Goal: Task Accomplishment & Management: Complete application form

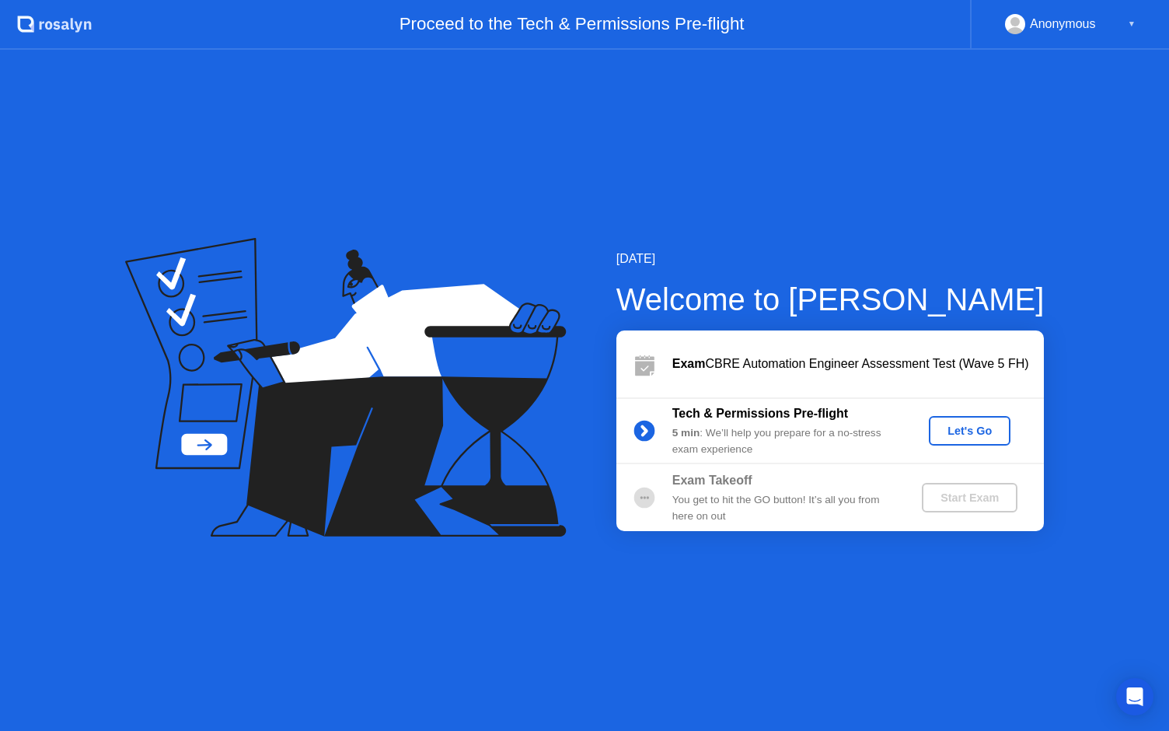
click at [975, 434] on div "Let's Go" at bounding box center [969, 430] width 69 height 12
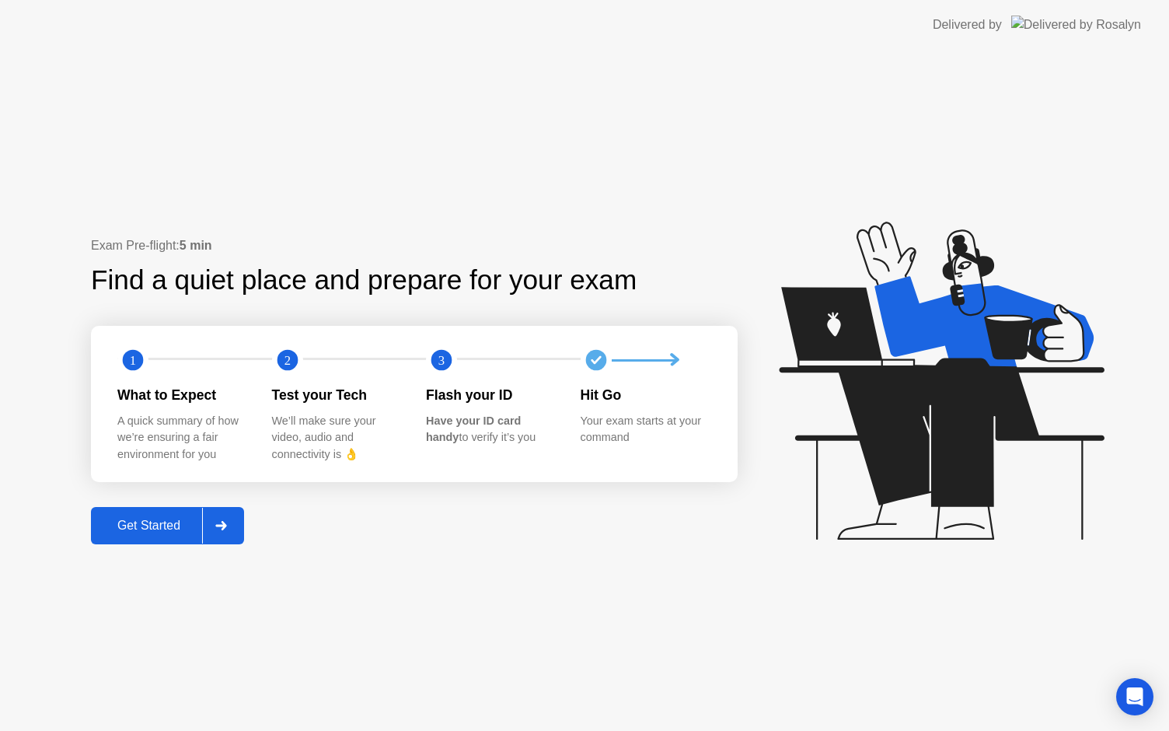
click at [153, 518] on div "Get Started" at bounding box center [149, 525] width 106 height 14
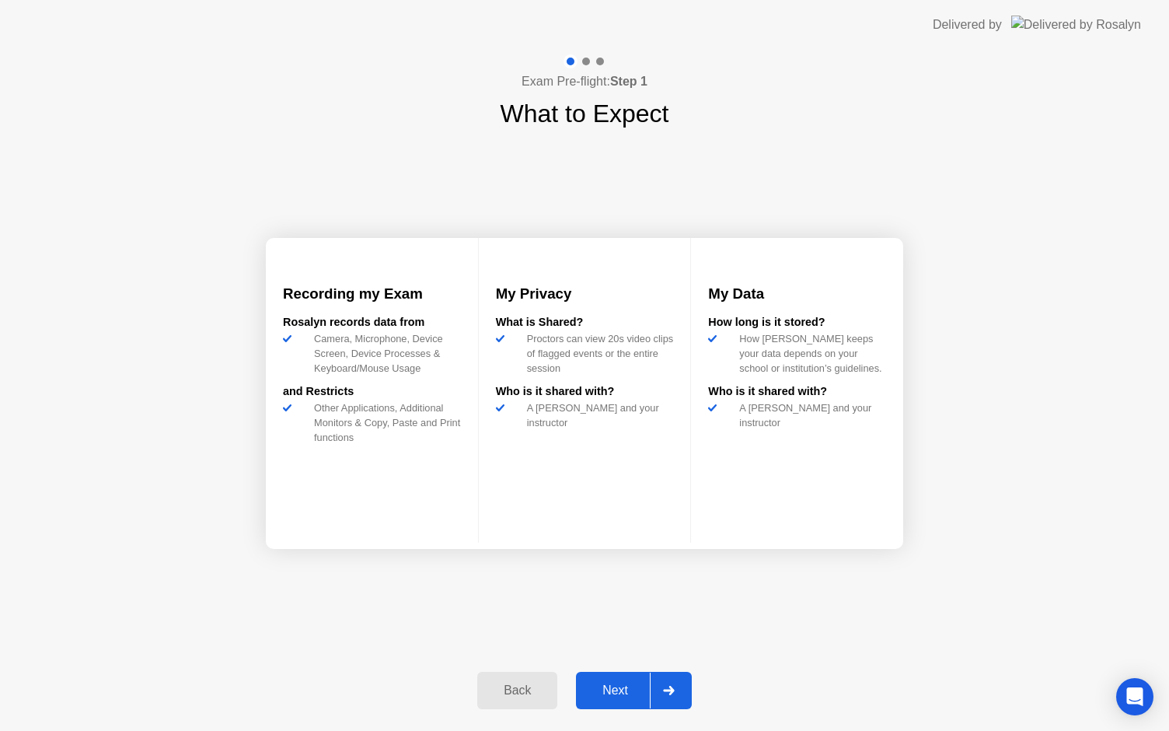
click at [611, 687] on div "Next" at bounding box center [615, 690] width 69 height 14
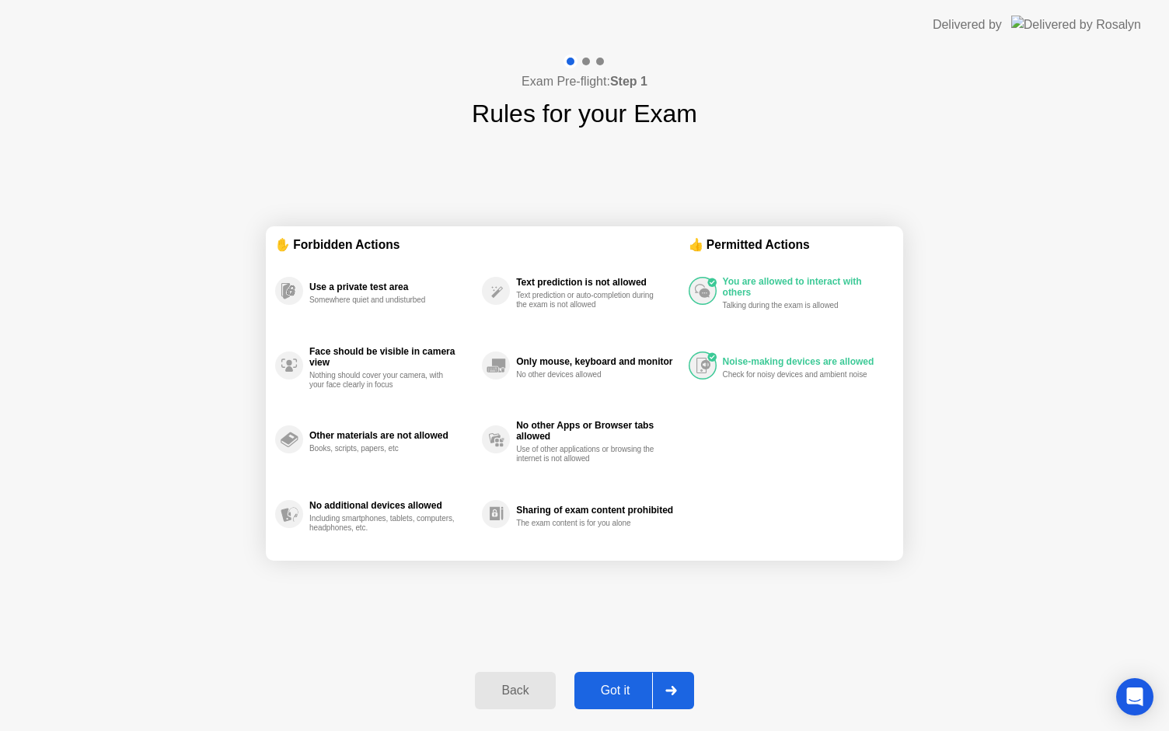
click at [616, 686] on div "Got it" at bounding box center [615, 690] width 73 height 14
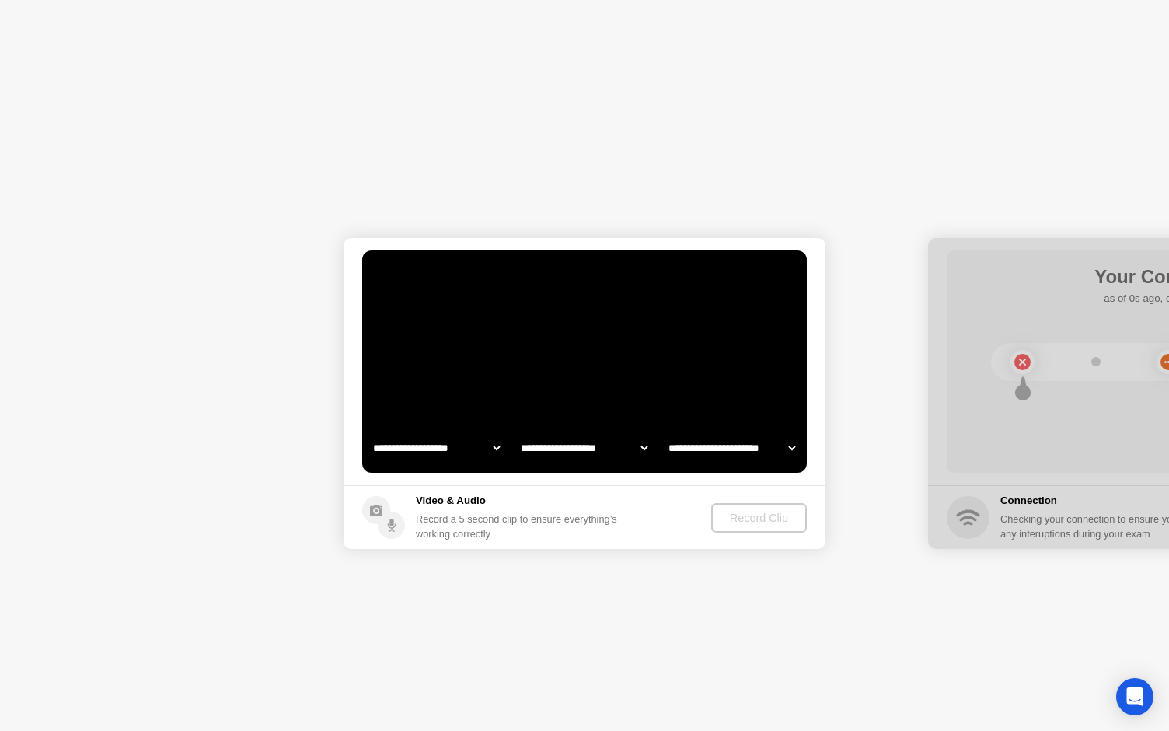
select select "**********"
select select "*******"
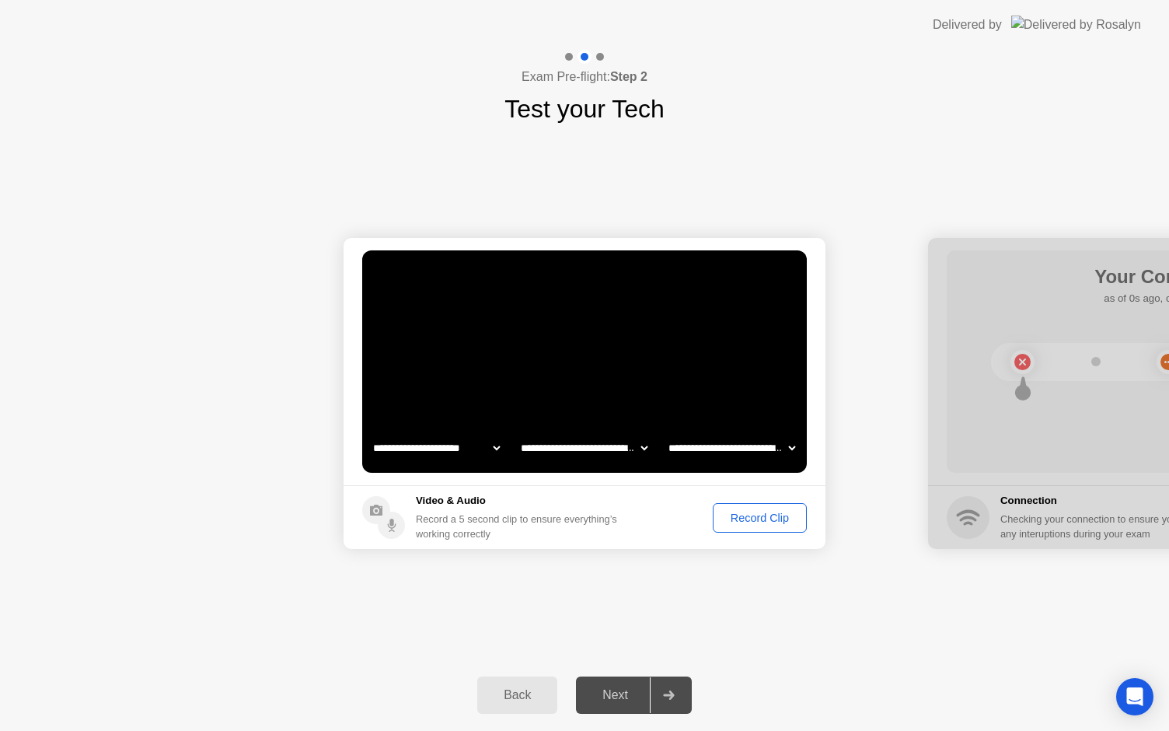
click at [739, 524] on div "Record Clip" at bounding box center [759, 517] width 83 height 12
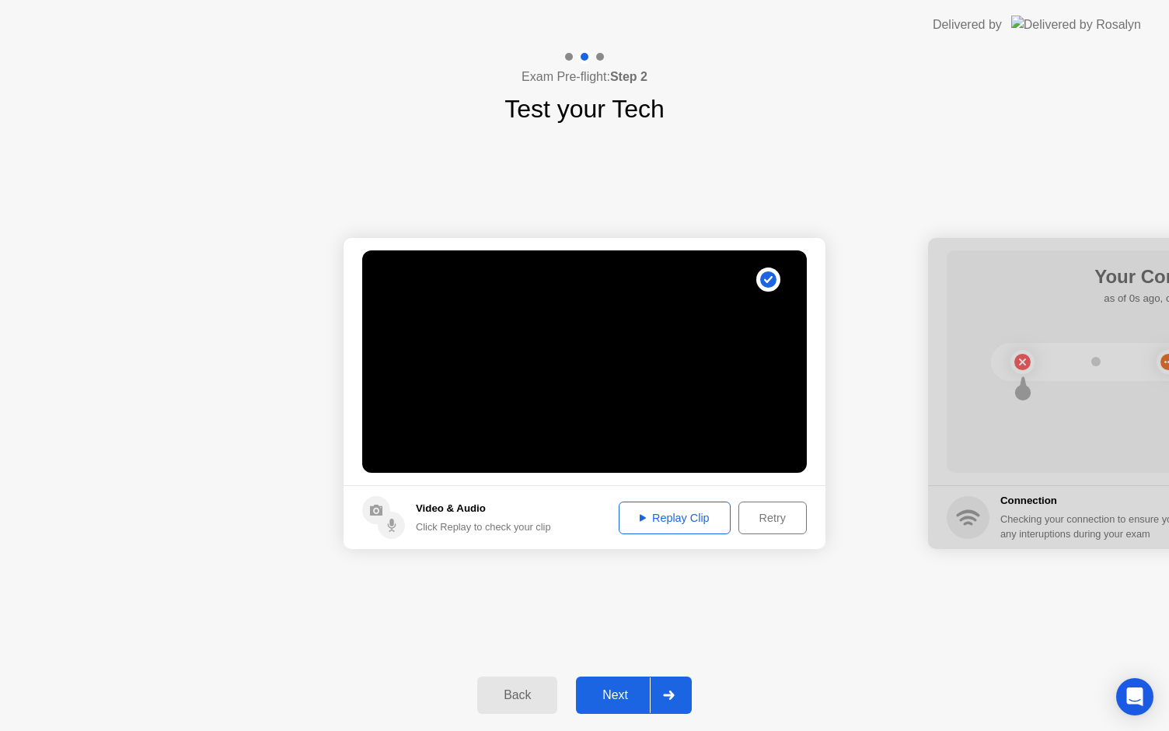
click at [672, 511] on div "Replay Clip" at bounding box center [674, 517] width 101 height 12
click at [610, 688] on div "Next" at bounding box center [615, 695] width 69 height 14
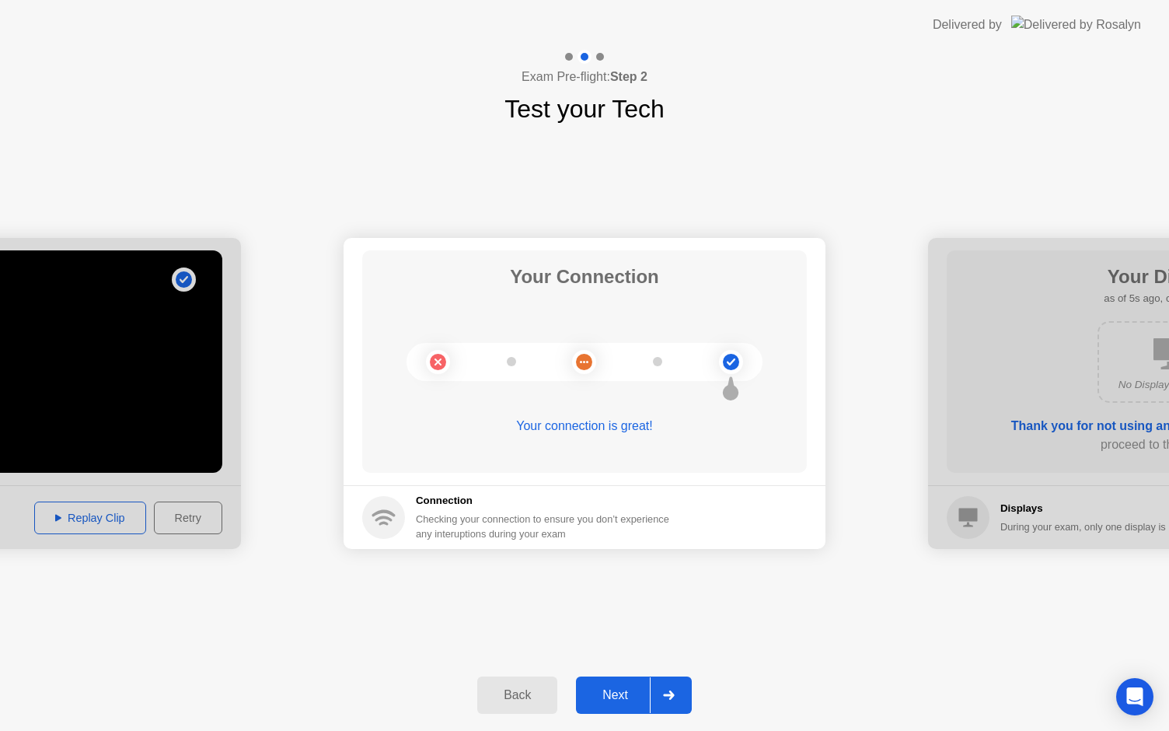
click at [610, 688] on div "Next" at bounding box center [615, 695] width 69 height 14
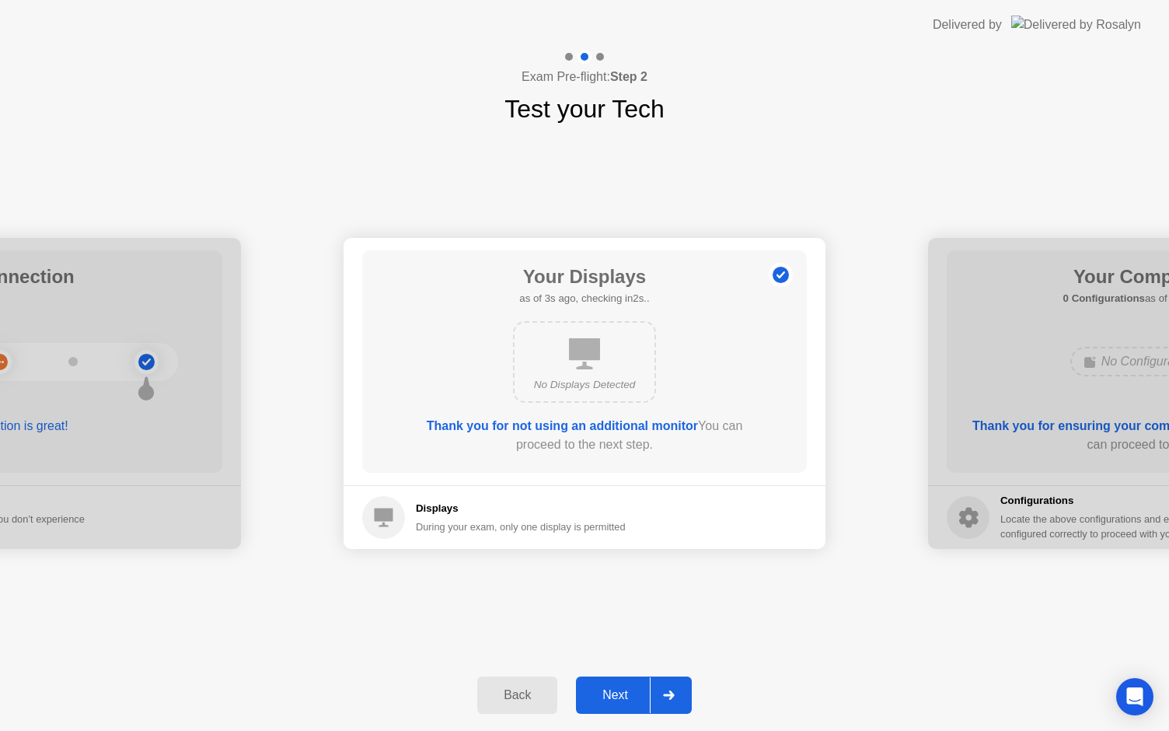
click at [610, 688] on div "Next" at bounding box center [615, 695] width 69 height 14
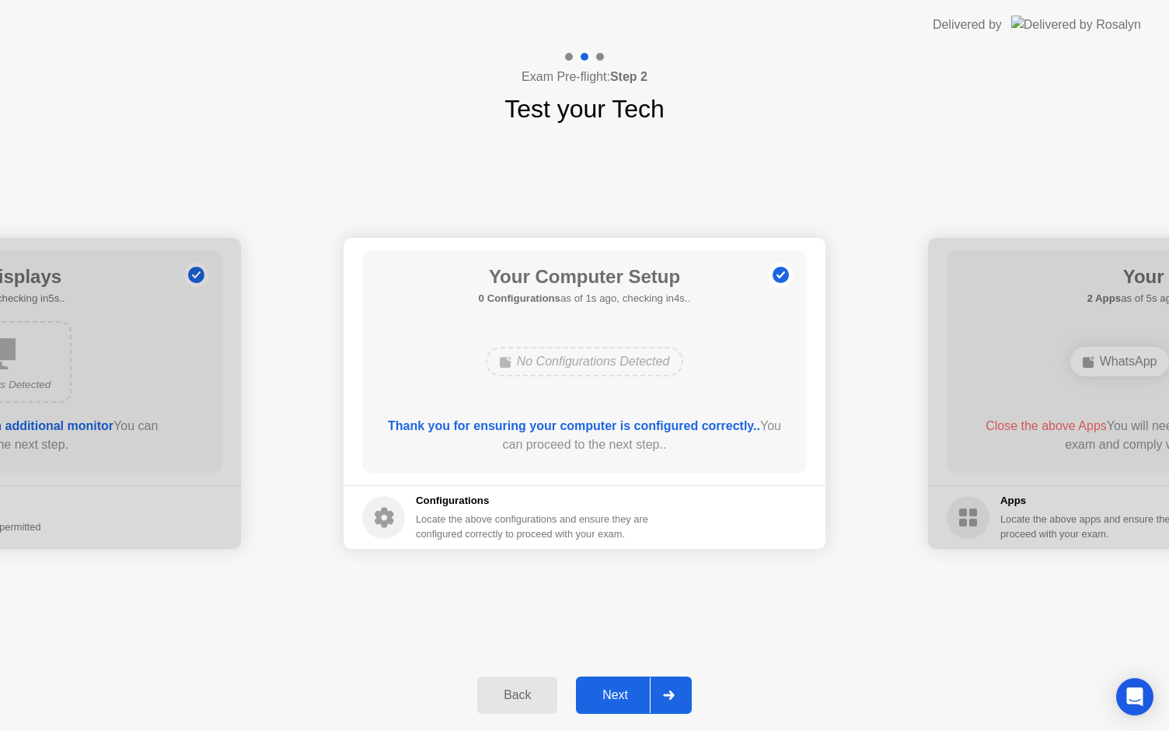
click at [610, 688] on div "Next" at bounding box center [615, 695] width 69 height 14
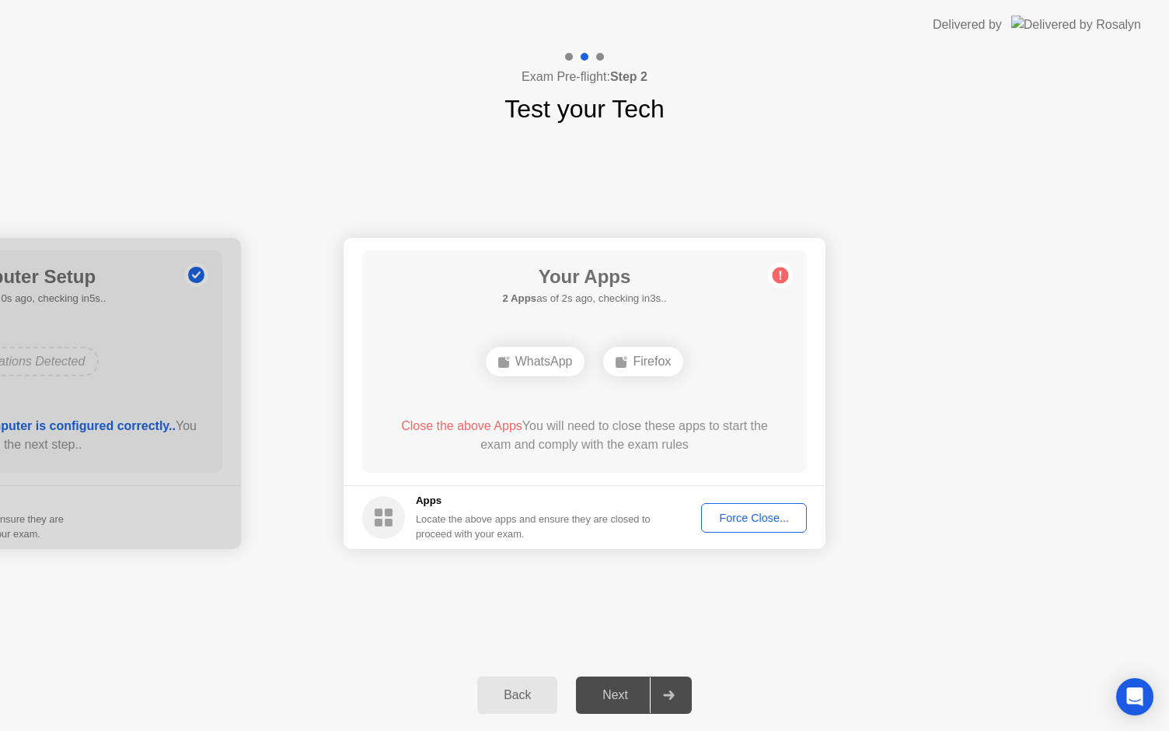
click at [748, 528] on button "Force Close..." at bounding box center [754, 518] width 106 height 30
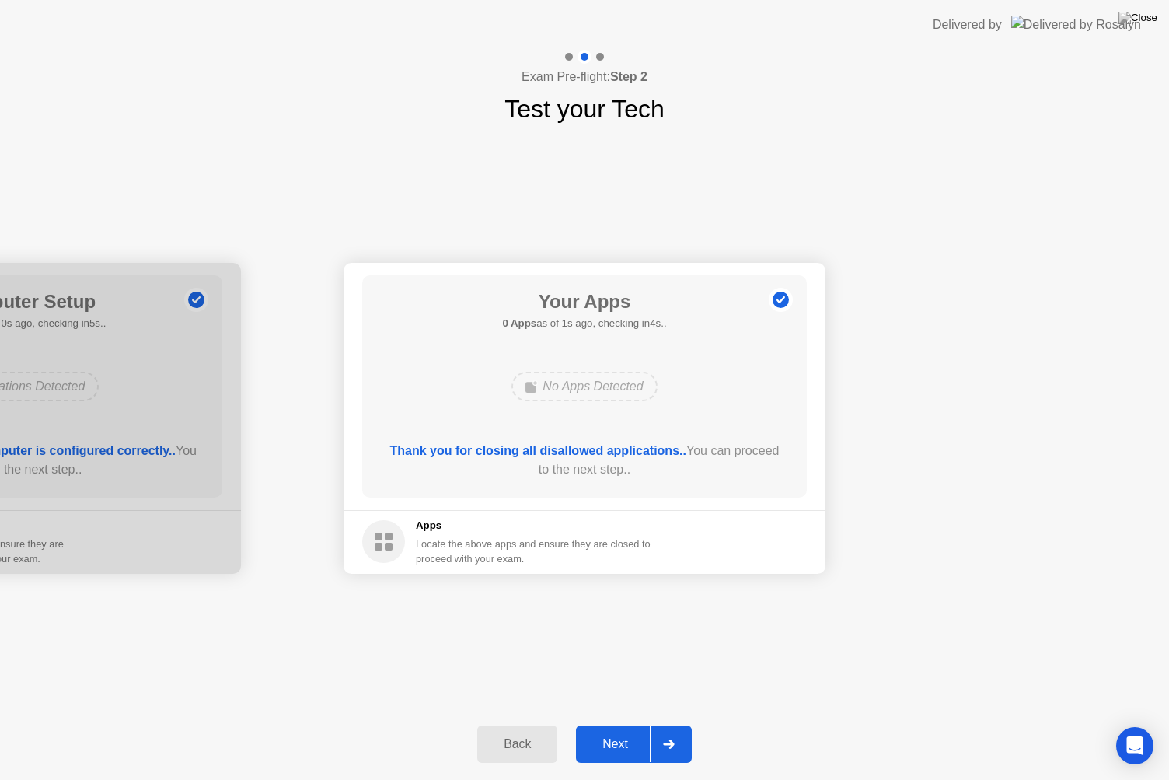
click at [624, 730] on div "Next" at bounding box center [615, 744] width 69 height 14
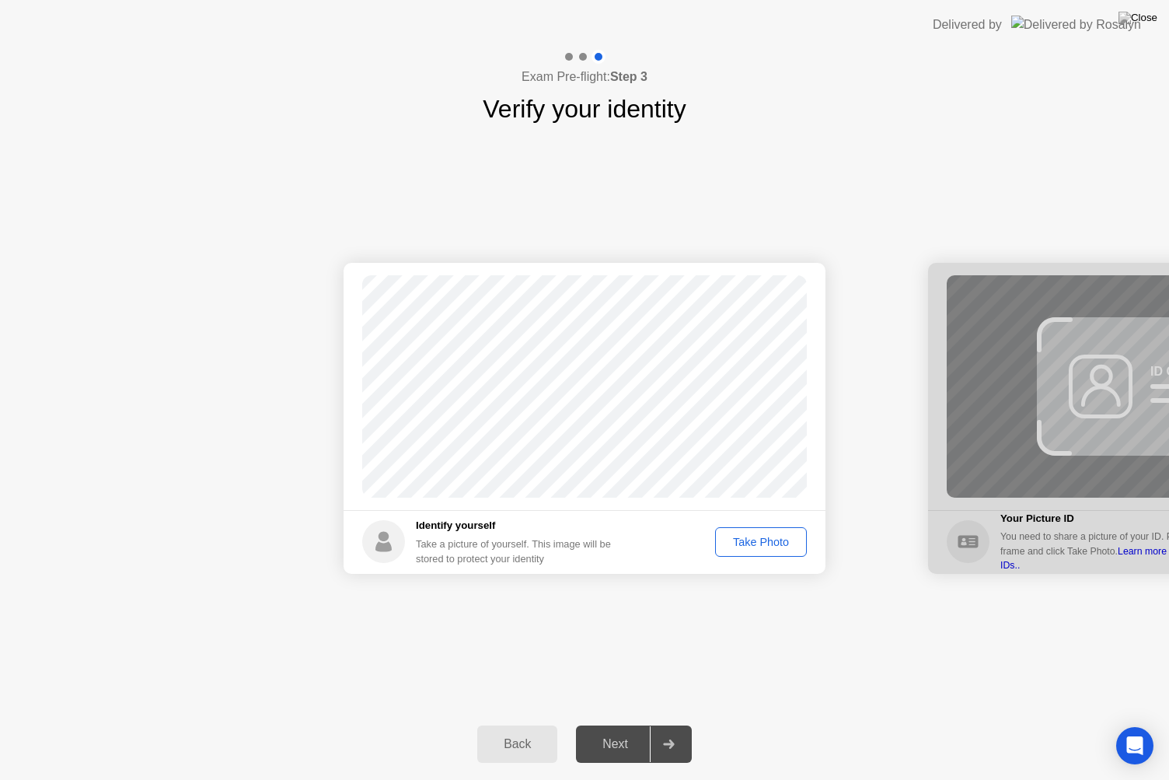
click at [759, 541] on div "Take Photo" at bounding box center [761, 542] width 81 height 12
click at [637, 730] on div "Next" at bounding box center [615, 744] width 69 height 14
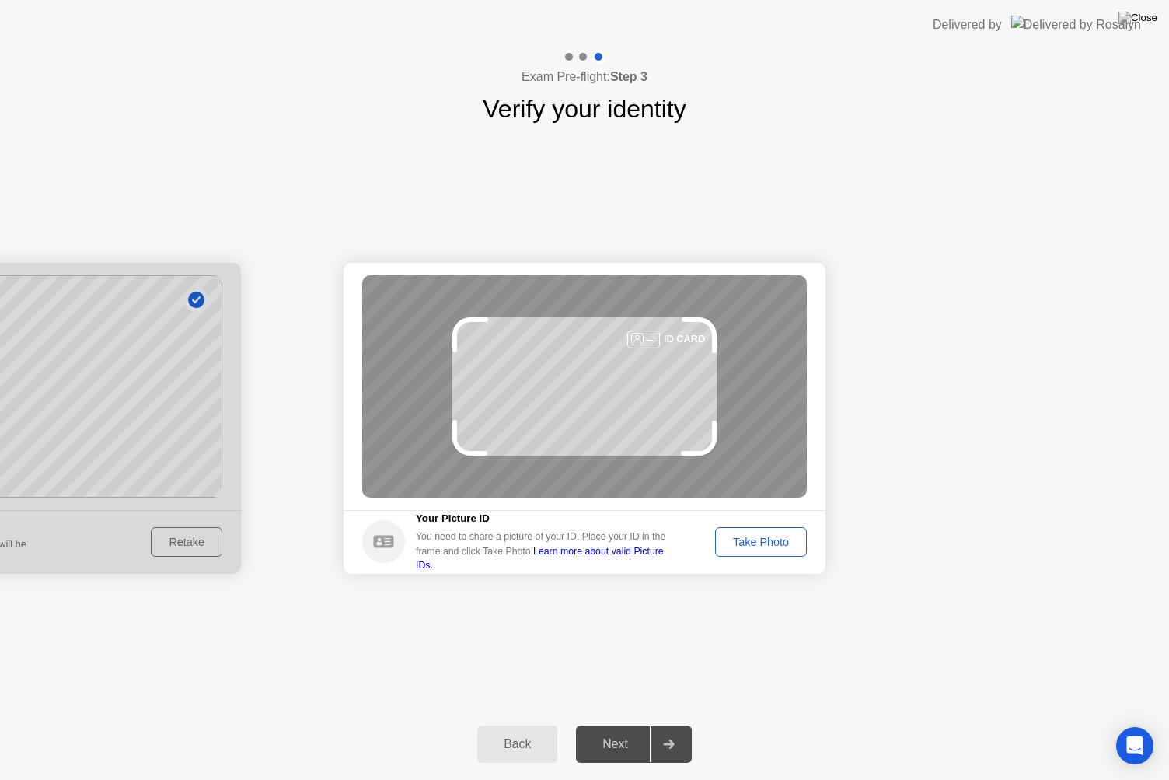
click at [745, 532] on button "Take Photo" at bounding box center [761, 542] width 92 height 30
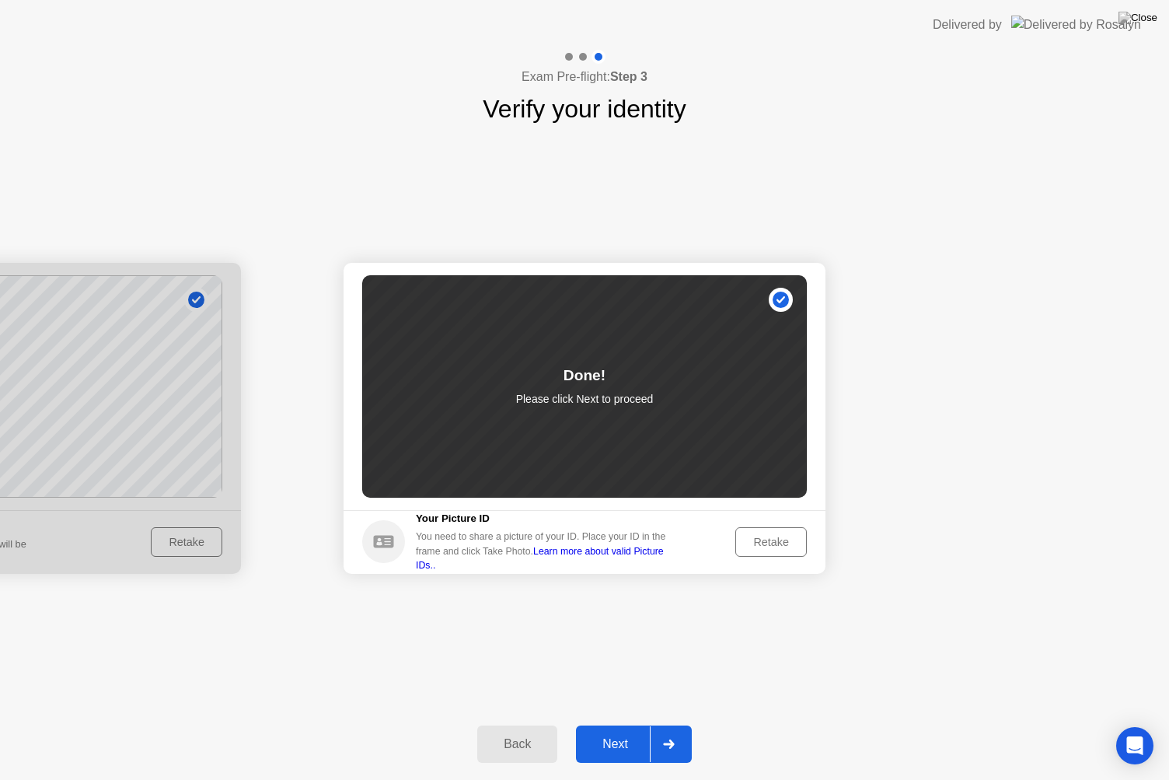
click at [609, 730] on div "Next" at bounding box center [615, 744] width 69 height 14
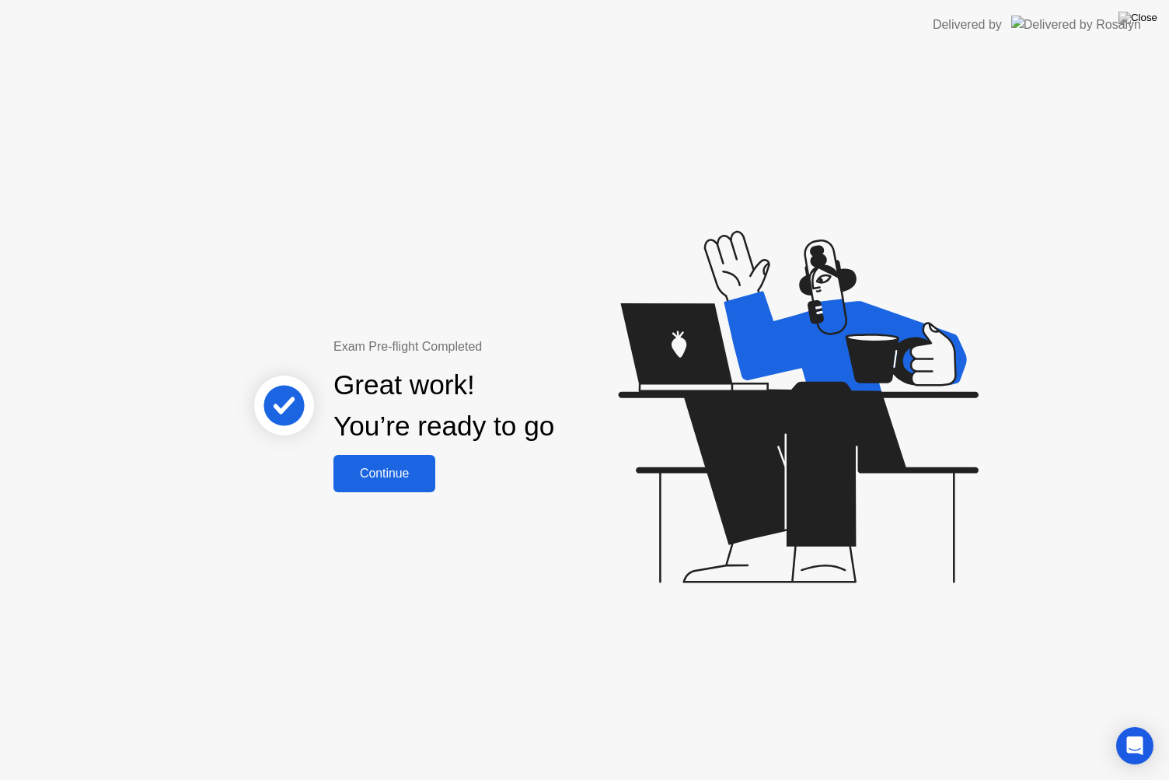
click at [412, 478] on div "Continue" at bounding box center [384, 473] width 93 height 14
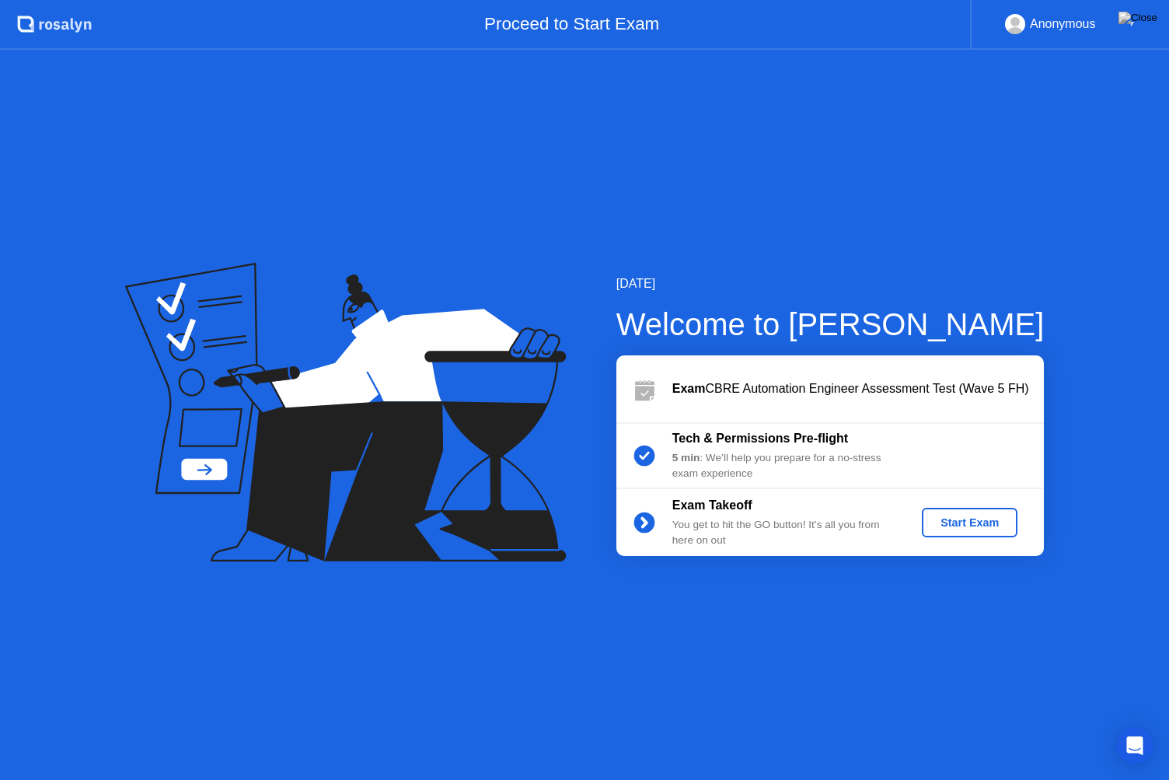
click at [966, 526] on div "Start Exam" at bounding box center [969, 522] width 83 height 12
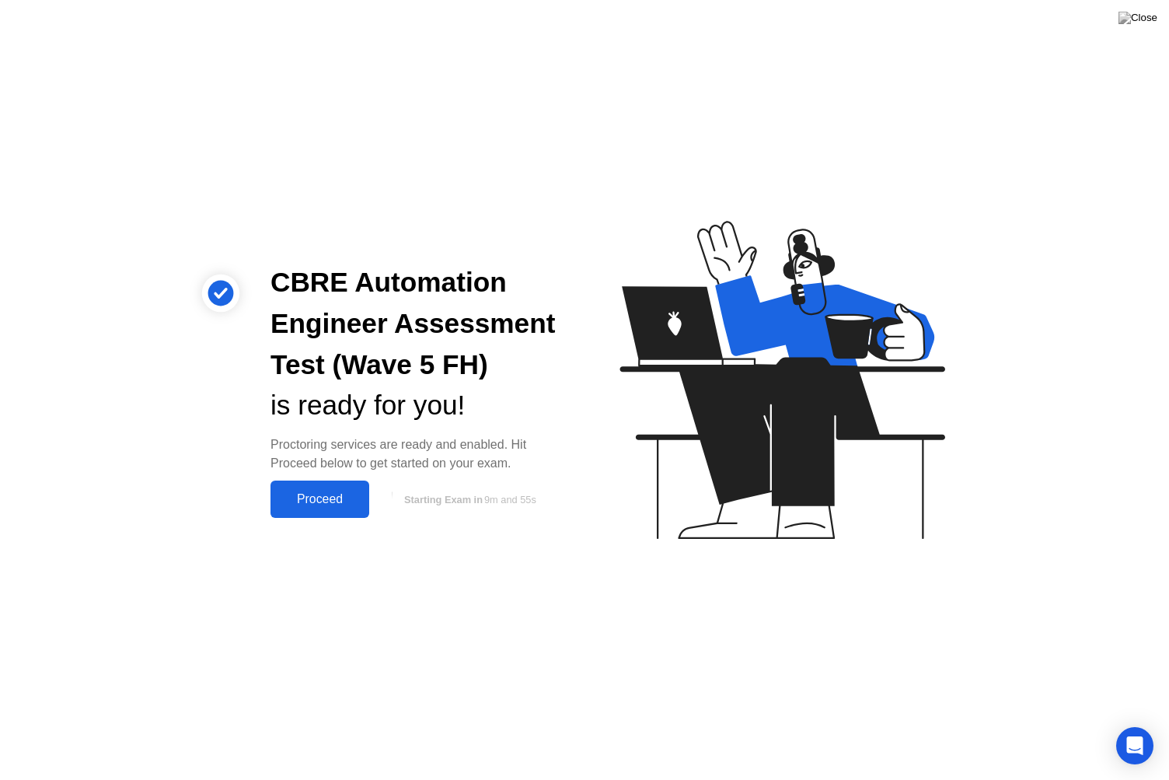
click at [340, 497] on div "Proceed" at bounding box center [319, 499] width 89 height 14
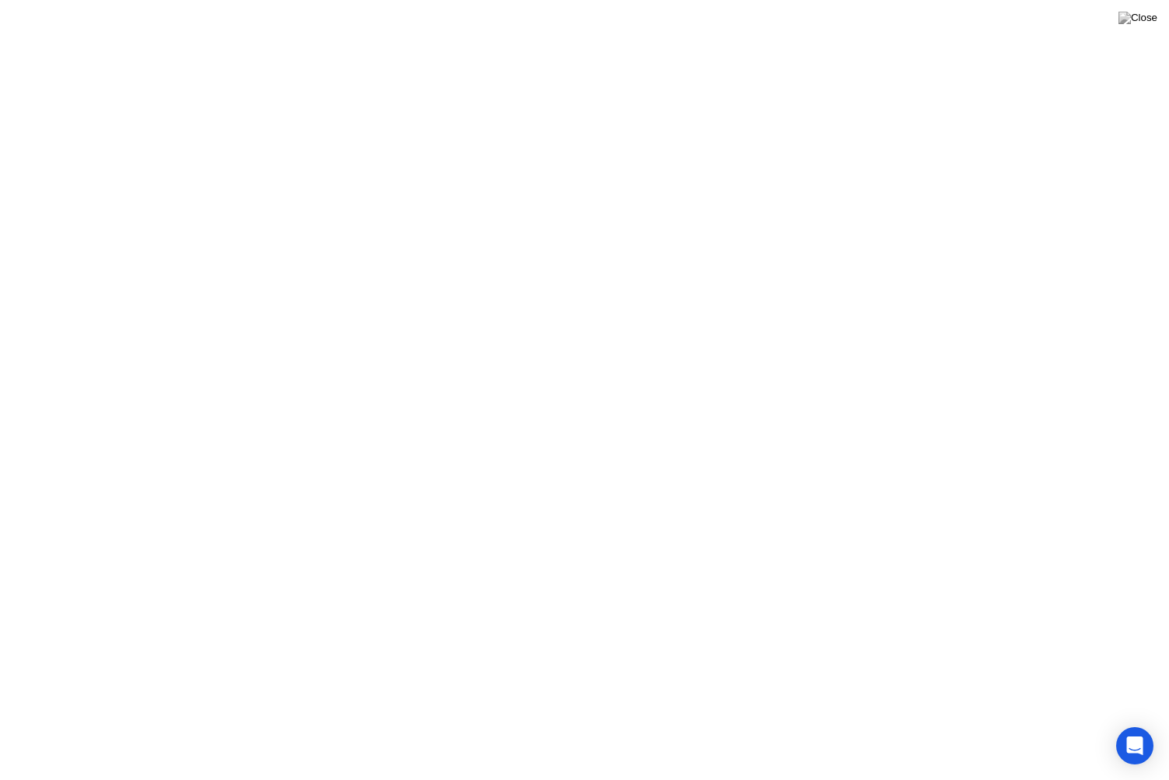
click div
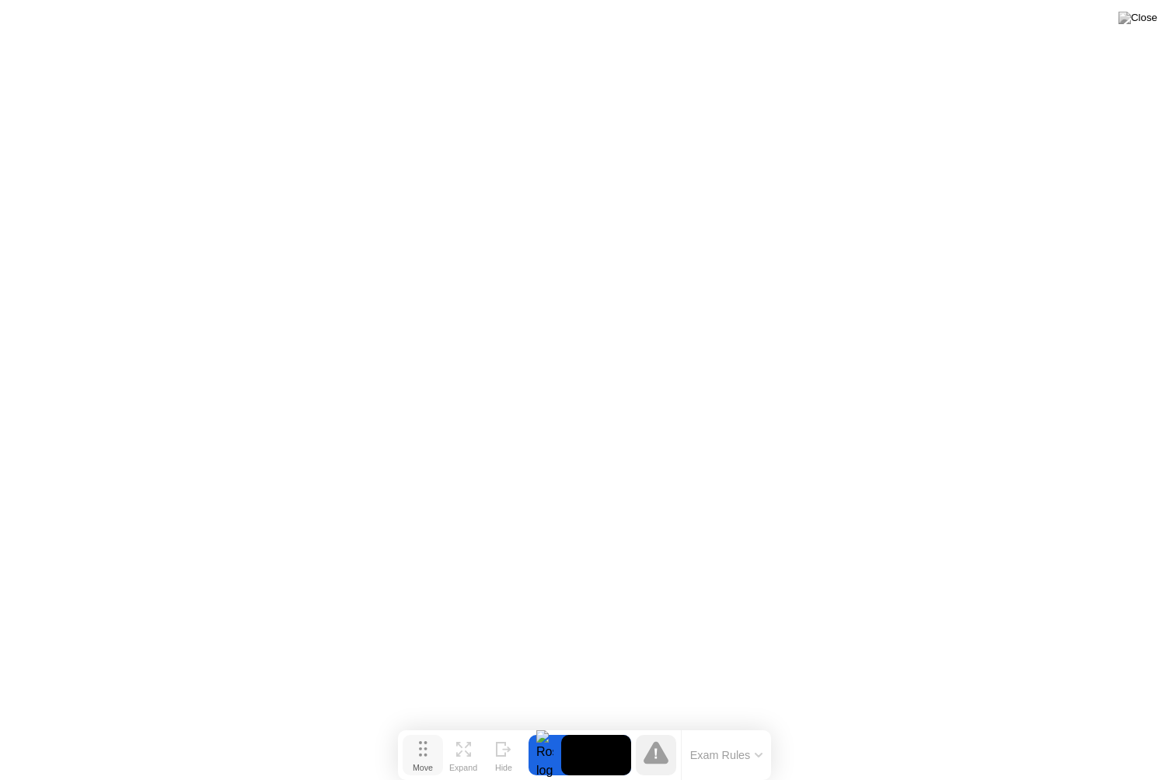
click at [414, 730] on div "Move" at bounding box center [423, 767] width 20 height 9
click at [421, 730] on icon at bounding box center [423, 749] width 9 height 16
click at [415, 730] on button "Move" at bounding box center [423, 755] width 40 height 40
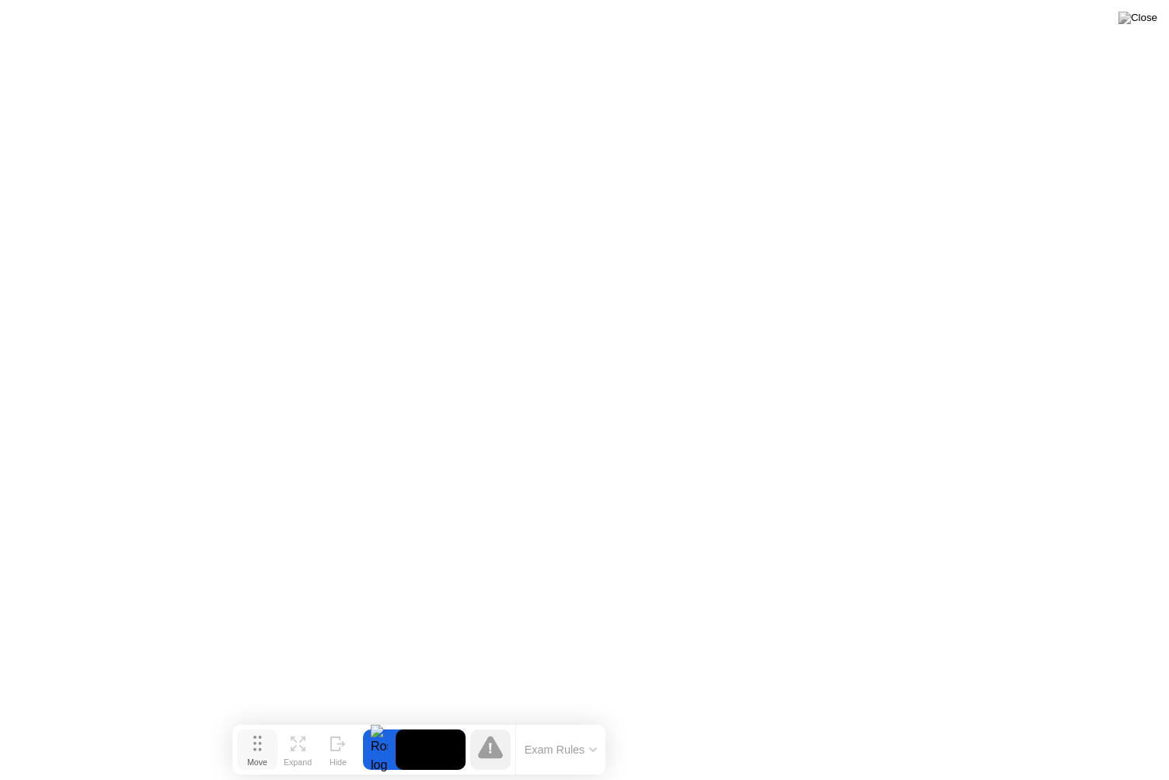
drag, startPoint x: 428, startPoint y: 753, endPoint x: 243, endPoint y: 745, distance: 185.2
click at [242, 730] on button "Move" at bounding box center [257, 749] width 40 height 40
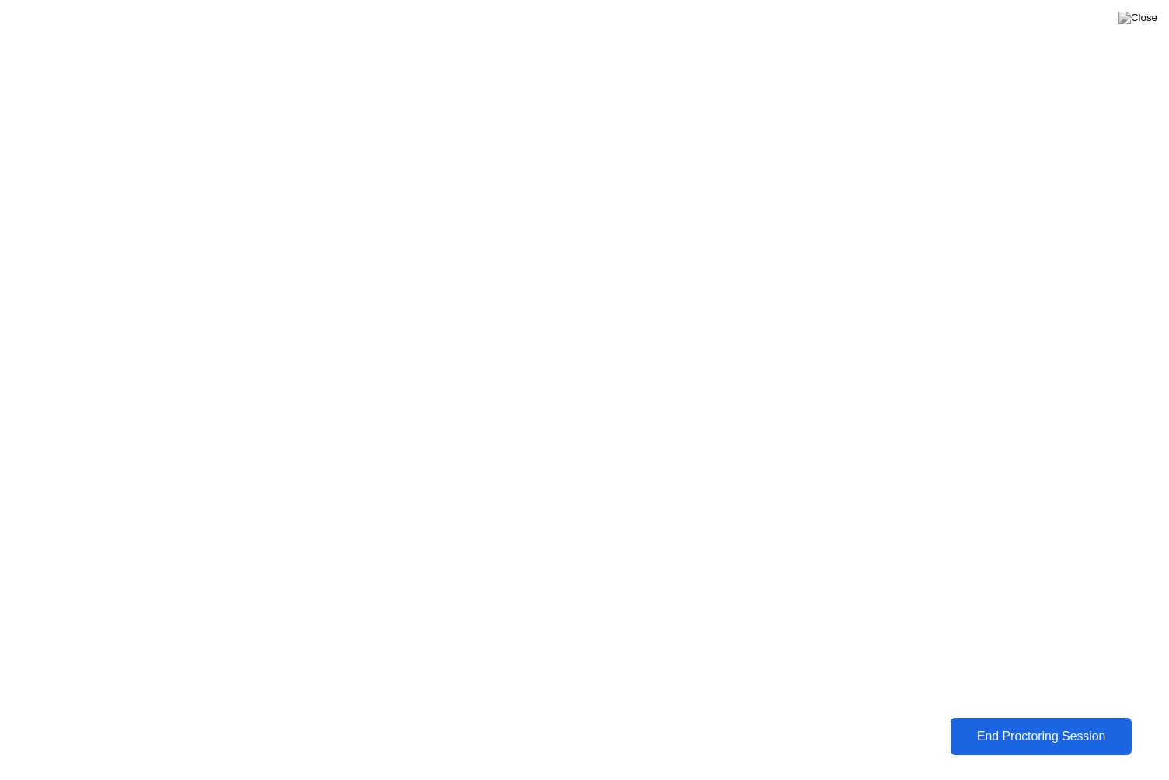
click at [989, 729] on div "End Proctoring Session" at bounding box center [1041, 736] width 173 height 14
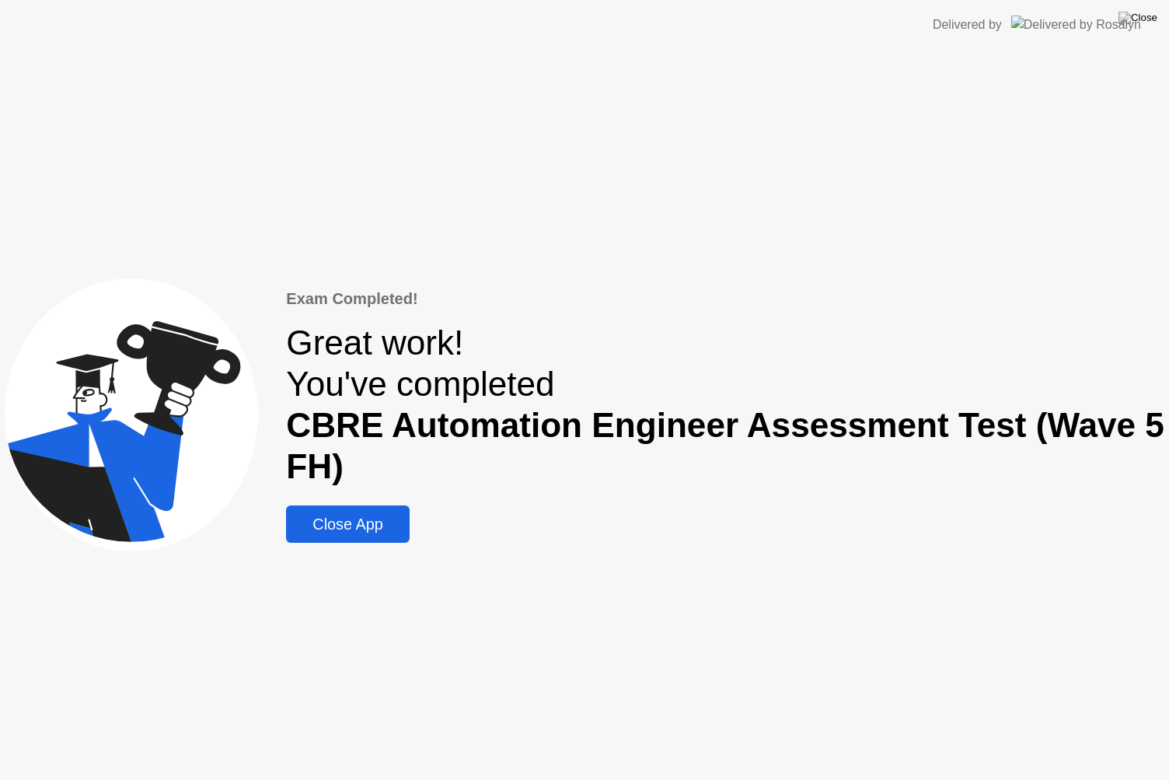
click at [380, 525] on div "Close App" at bounding box center [347, 524] width 113 height 18
